Goal: Task Accomplishment & Management: Manage account settings

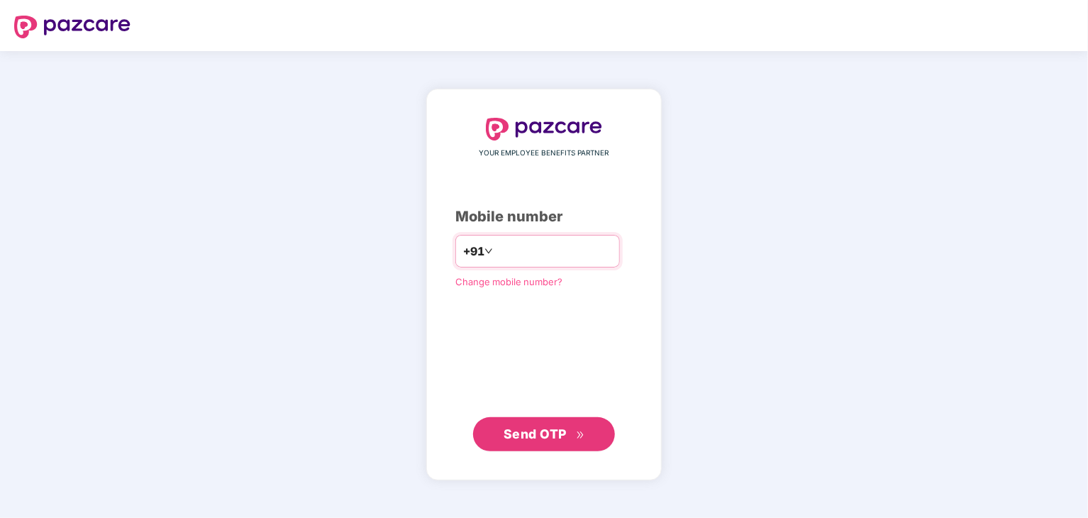
type input "**********"
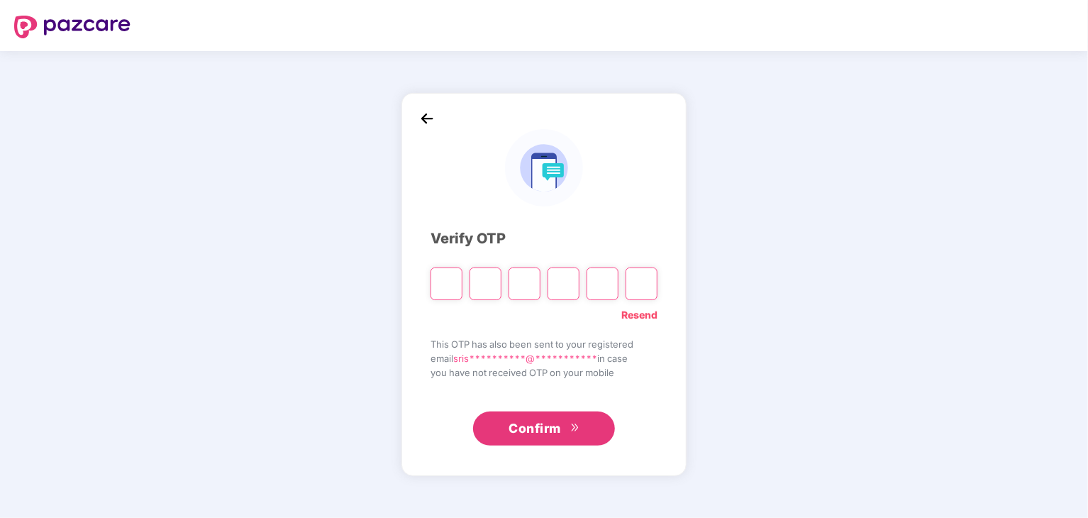
type input "*"
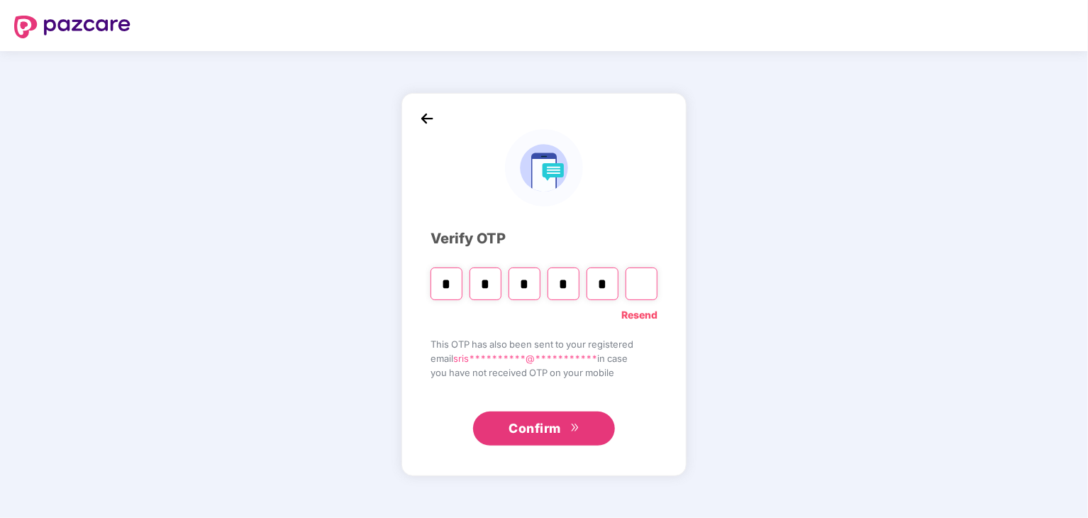
type input "*"
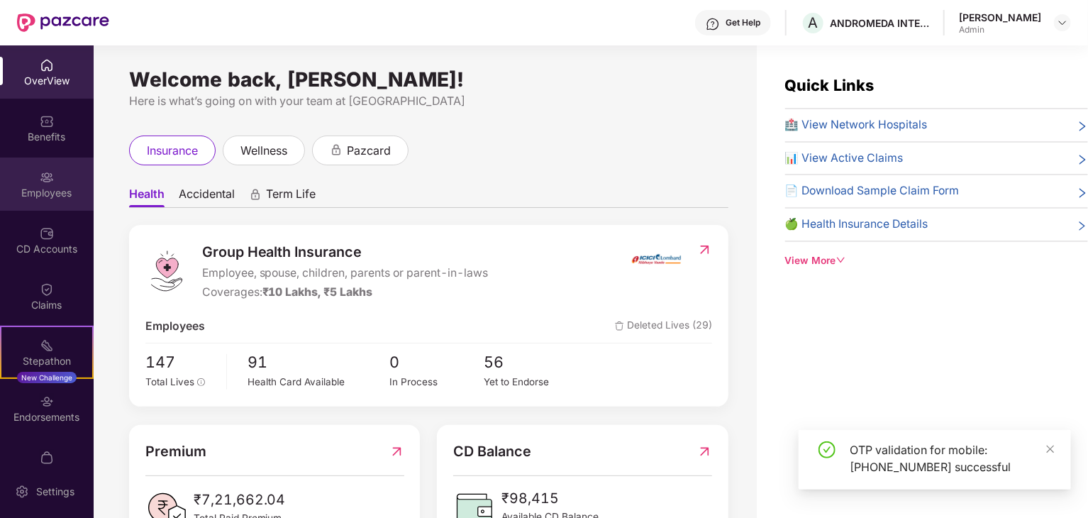
click at [45, 188] on div "Employees" at bounding box center [47, 193] width 94 height 14
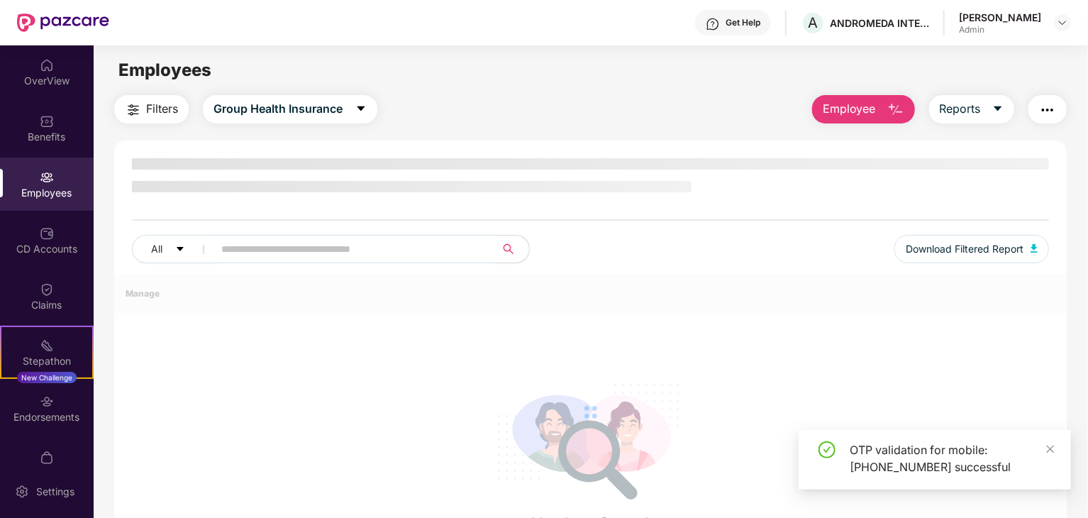
click at [45, 188] on div "Employees" at bounding box center [47, 193] width 94 height 14
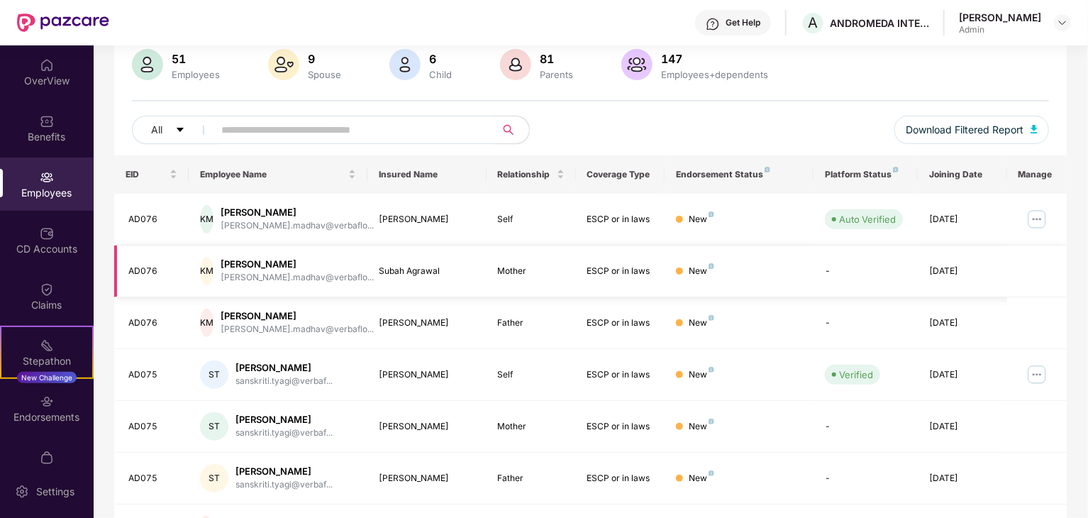
scroll to position [142, 0]
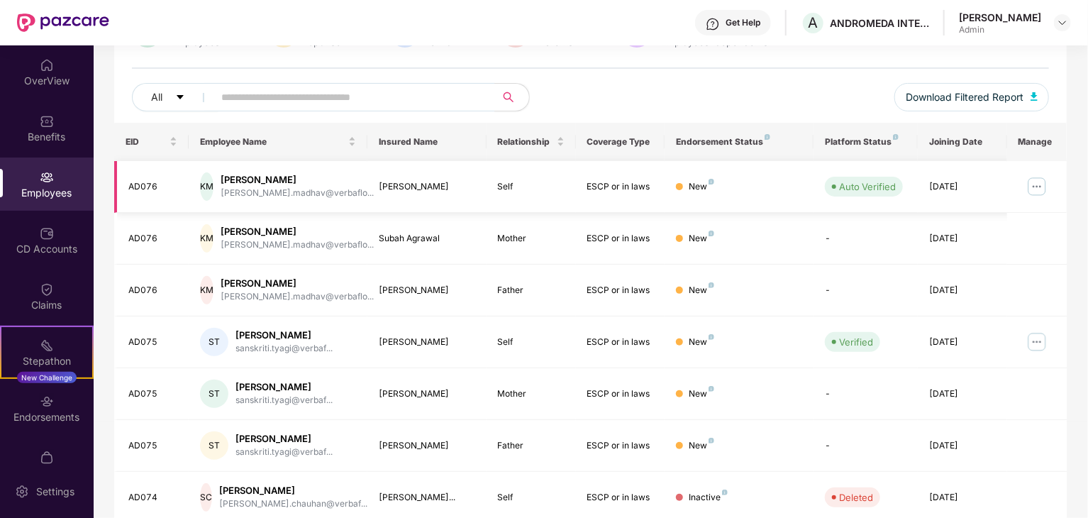
click at [1034, 182] on img at bounding box center [1036, 186] width 23 height 23
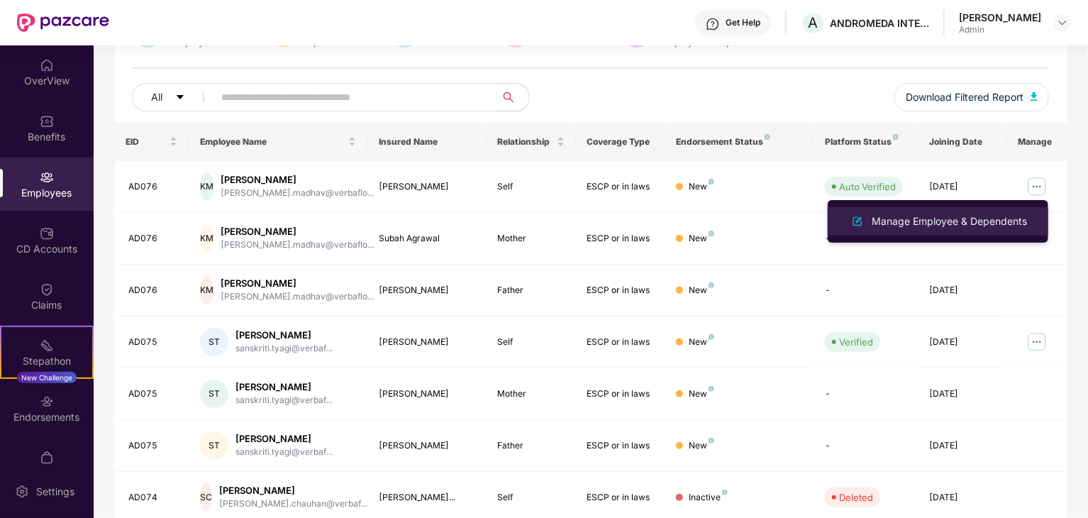
click at [971, 218] on div "Manage Employee & Dependents" at bounding box center [948, 221] width 161 height 16
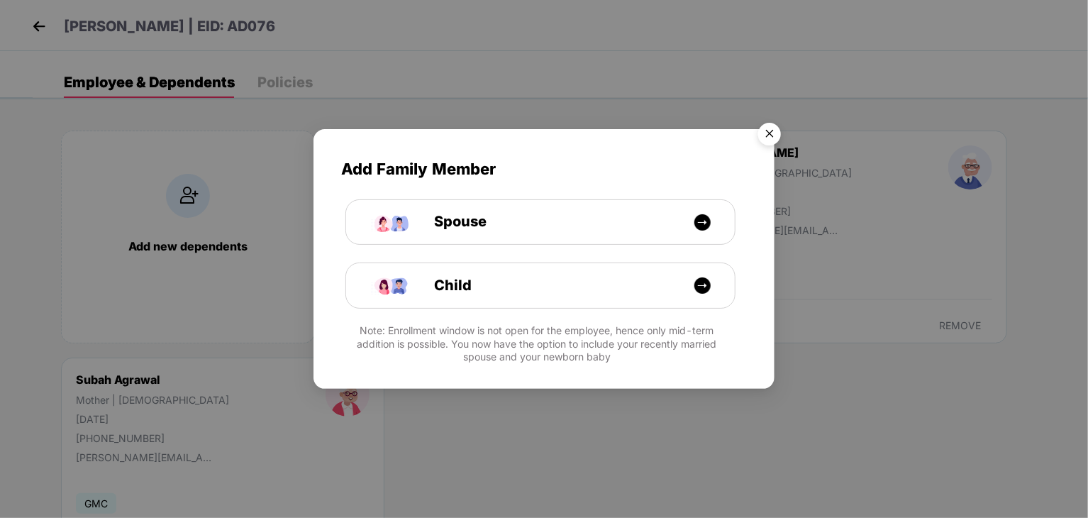
click at [766, 128] on img "Close" at bounding box center [769, 136] width 40 height 40
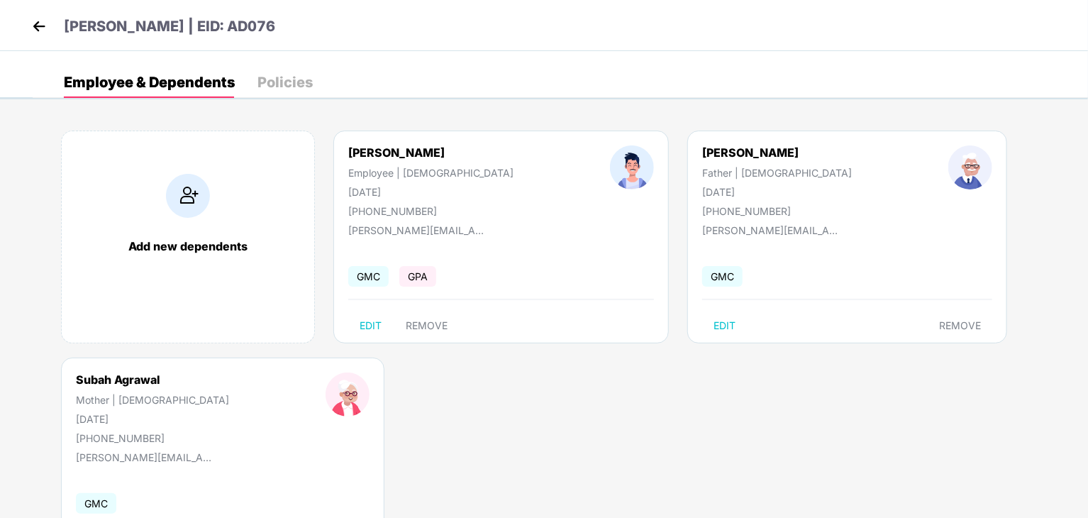
click at [393, 156] on div "[PERSON_NAME]" at bounding box center [430, 152] width 165 height 14
click at [298, 91] on div "Policies" at bounding box center [284, 82] width 55 height 31
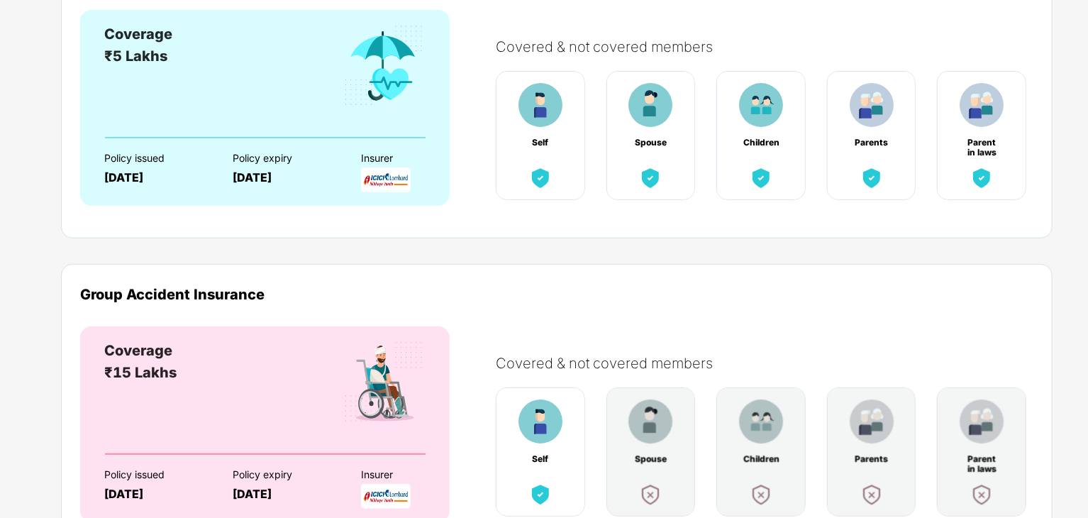
scroll to position [0, 0]
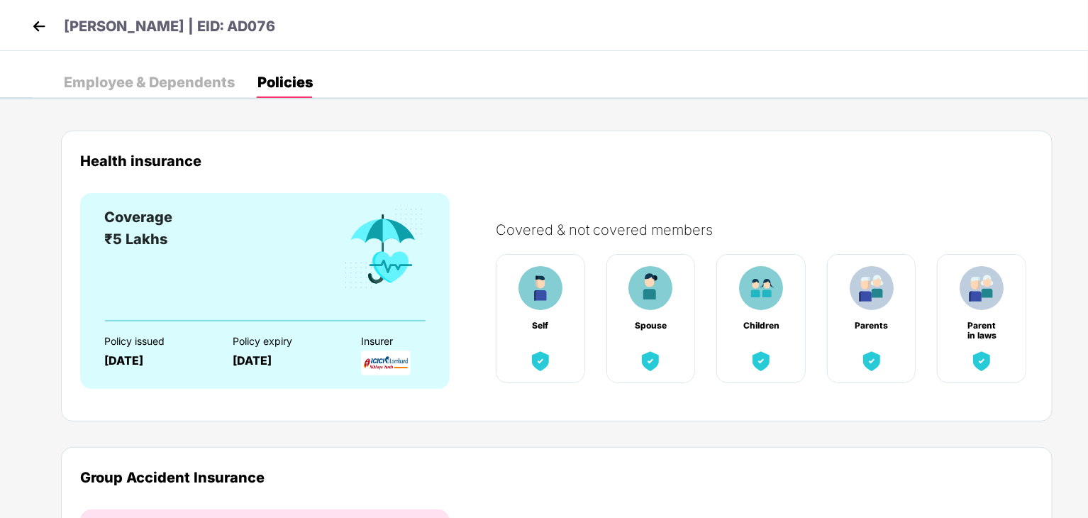
click at [40, 30] on img at bounding box center [38, 26] width 21 height 21
